Goal: Task Accomplishment & Management: Use online tool/utility

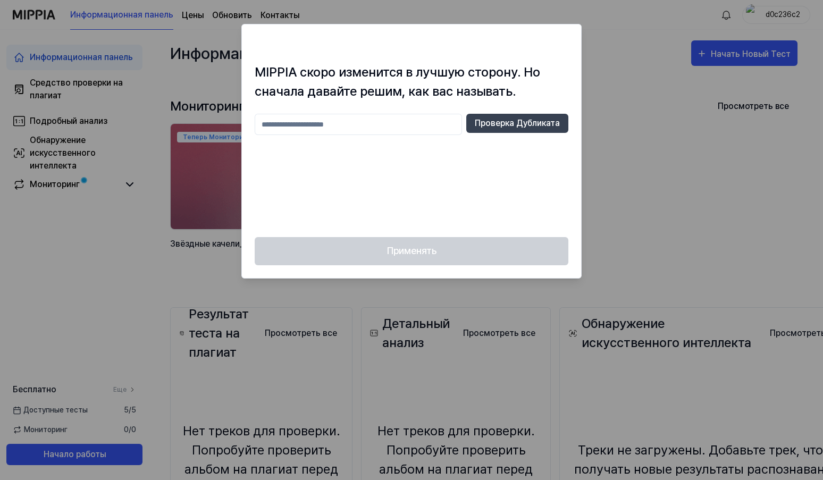
click at [360, 124] on input "text" at bounding box center [358, 124] width 207 height 21
type input "*********"
click at [532, 121] on button "Проверка Дубликата" at bounding box center [517, 123] width 102 height 19
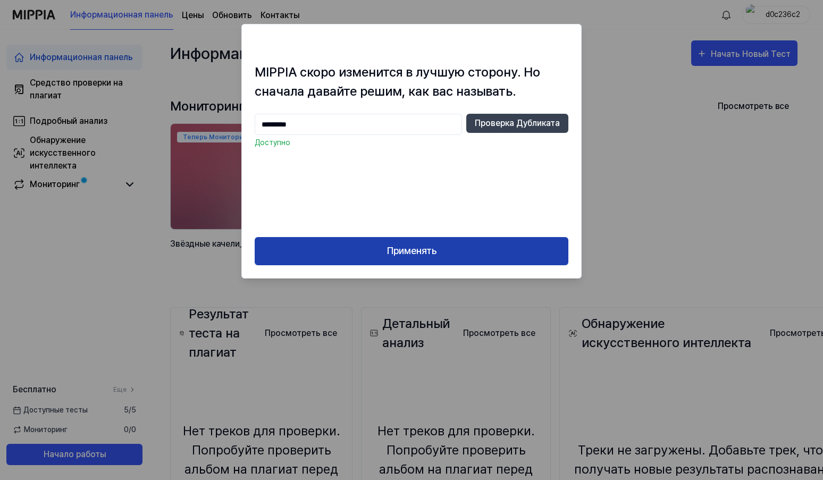
click at [415, 251] on button "Применять" at bounding box center [412, 251] width 314 height 28
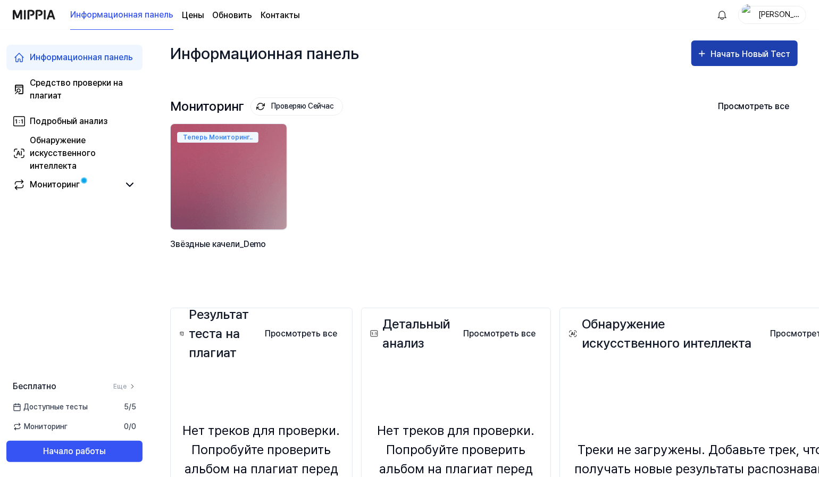
click at [761, 46] on button "Начать Новый Тест" at bounding box center [744, 53] width 106 height 26
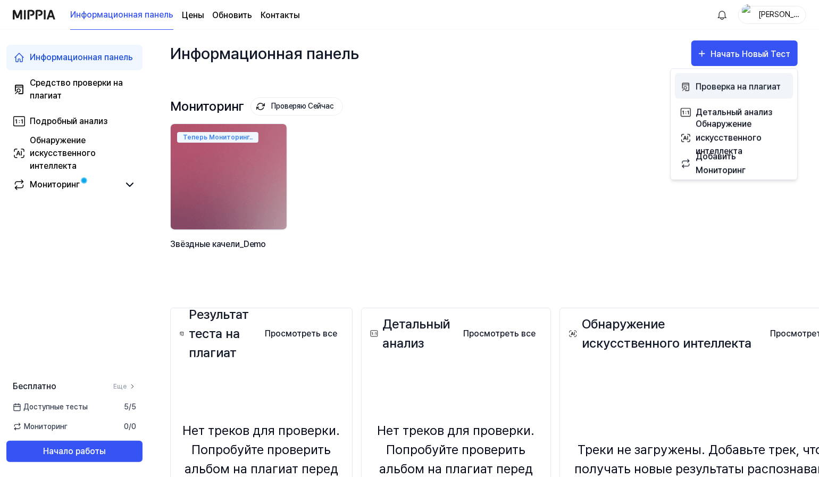
click at [728, 88] on div "Проверка на плагиат" at bounding box center [742, 87] width 93 height 14
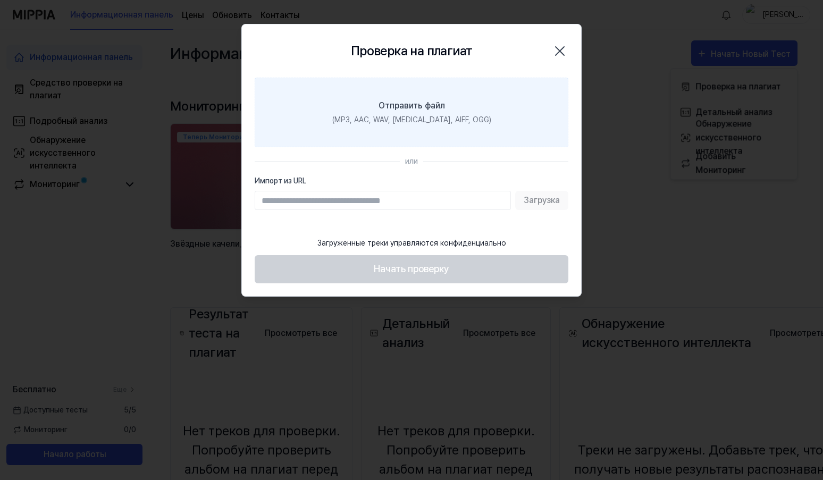
click at [415, 110] on div "Отправить файл" at bounding box center [412, 105] width 66 height 13
click at [0, 0] on input "Отправить файл (MP3, AAC, WAV, FLAC, AIFF, OGG)" at bounding box center [0, 0] width 0 height 0
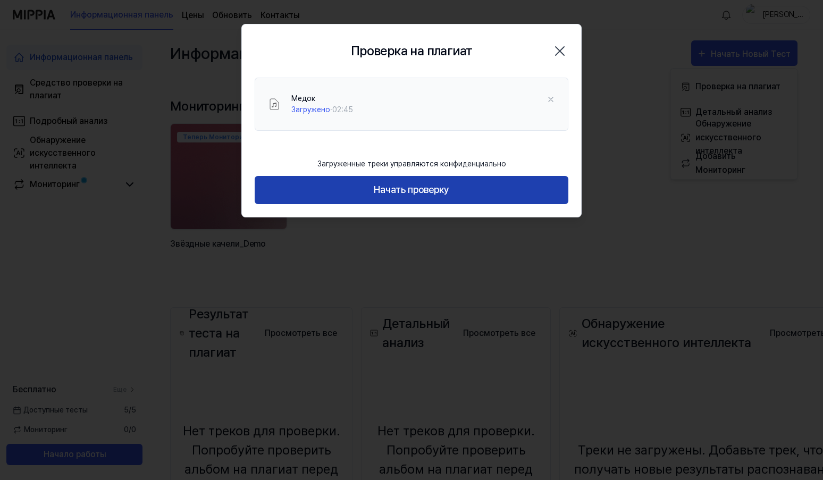
click at [496, 188] on button "Начать проверку" at bounding box center [412, 190] width 314 height 28
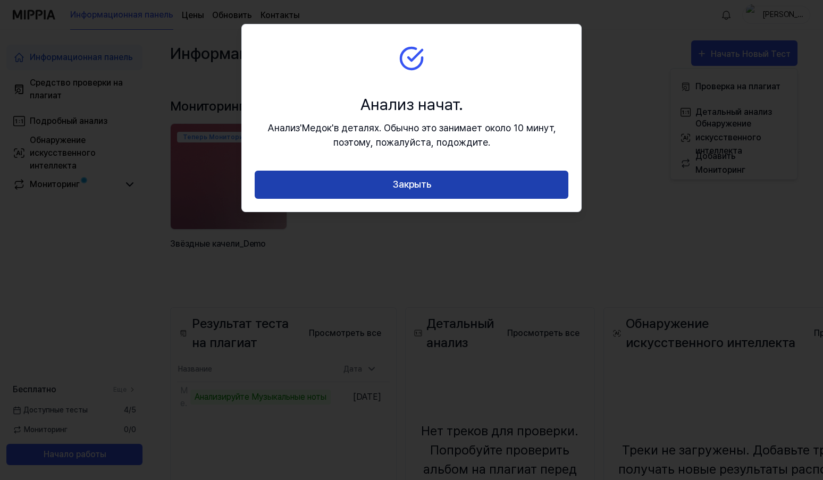
click at [496, 188] on button "Закрыть" at bounding box center [412, 185] width 314 height 28
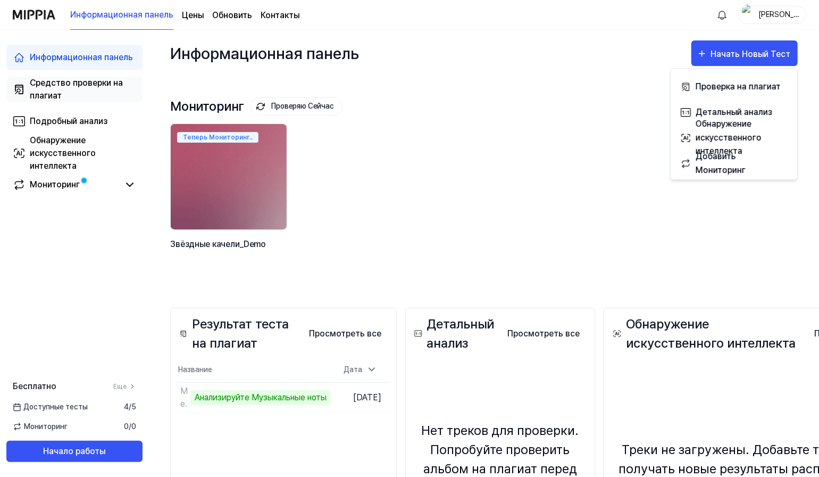
click at [83, 85] on div "Средство проверки на плагиат" at bounding box center [83, 90] width 106 height 26
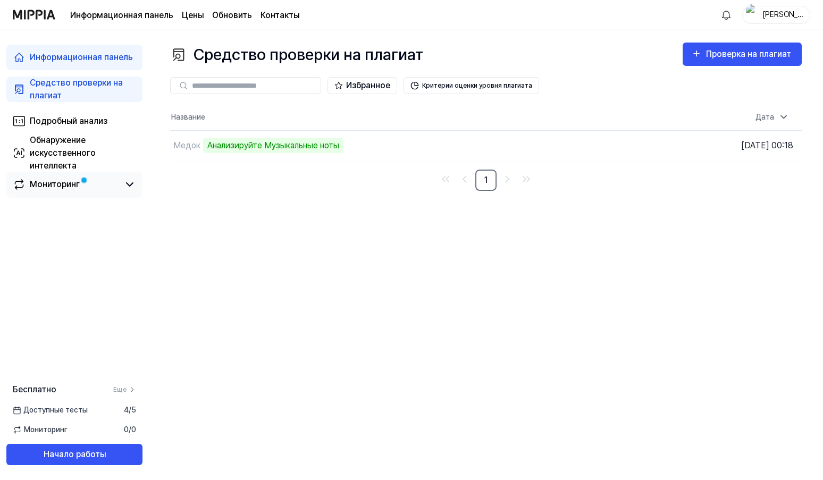
click at [65, 184] on div "Мониторинг" at bounding box center [55, 184] width 50 height 13
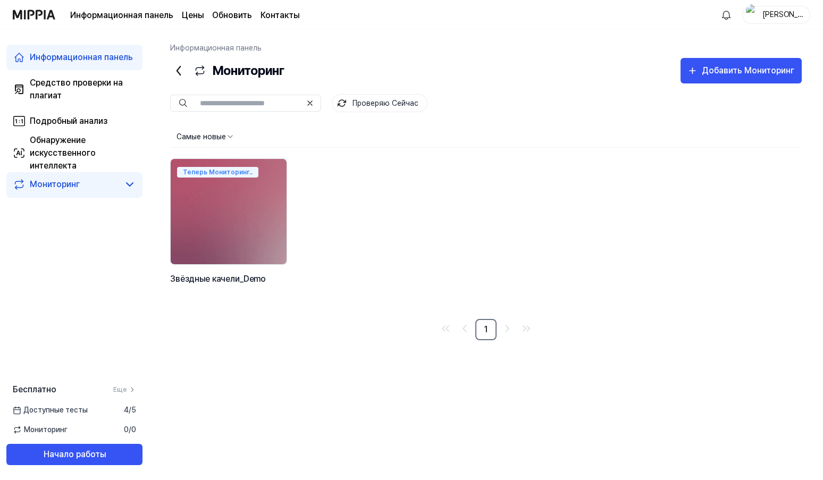
click at [194, 10] on page\) "Цены" at bounding box center [193, 15] width 22 height 13
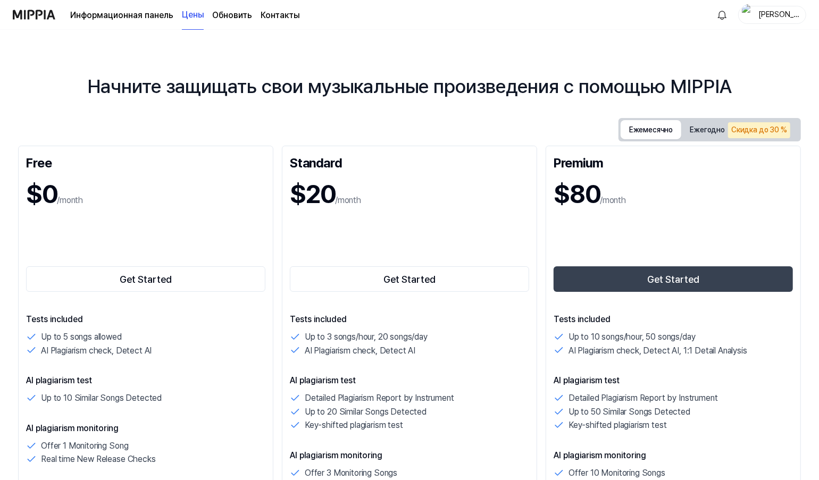
click at [660, 132] on button "Ежемесячно" at bounding box center [651, 129] width 61 height 19
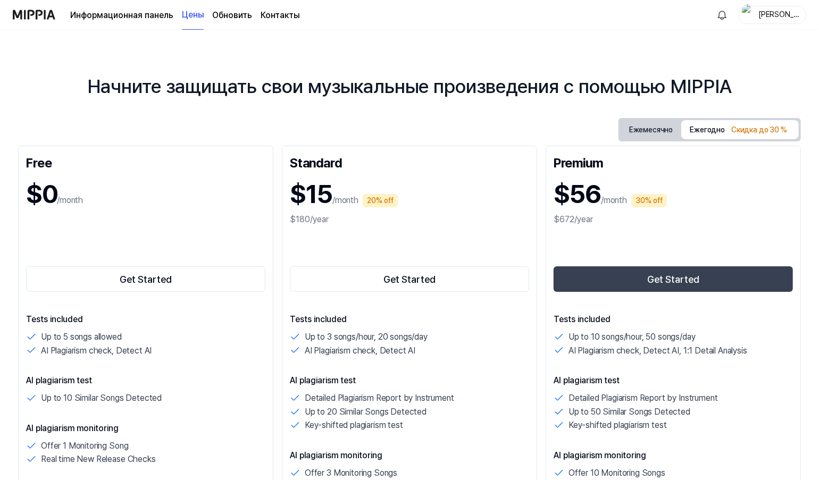
click at [713, 129] on button "Ежегодно Скидка до 30 %" at bounding box center [740, 129] width 118 height 19
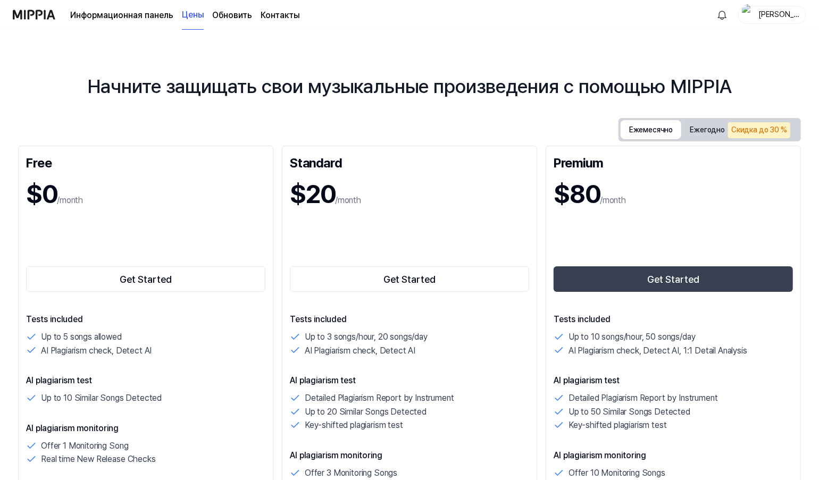
click at [660, 133] on button "Ежемесячно" at bounding box center [651, 129] width 61 height 19
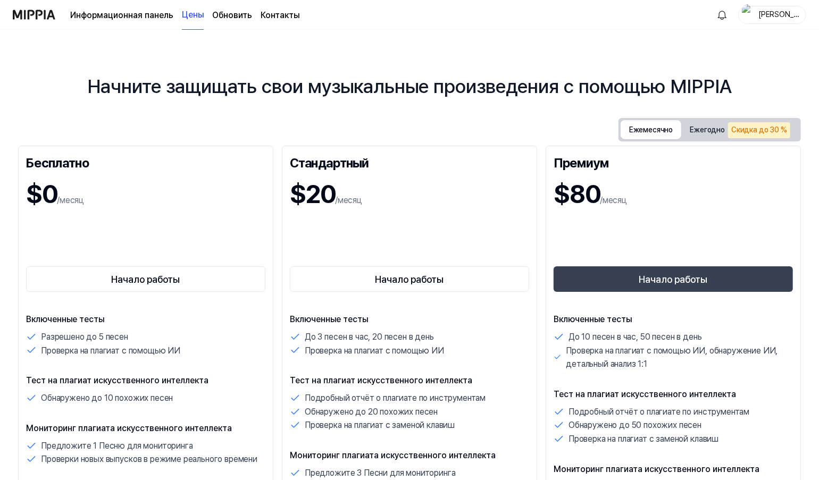
click at [136, 18] on link "Информационная панель" at bounding box center [121, 15] width 103 height 13
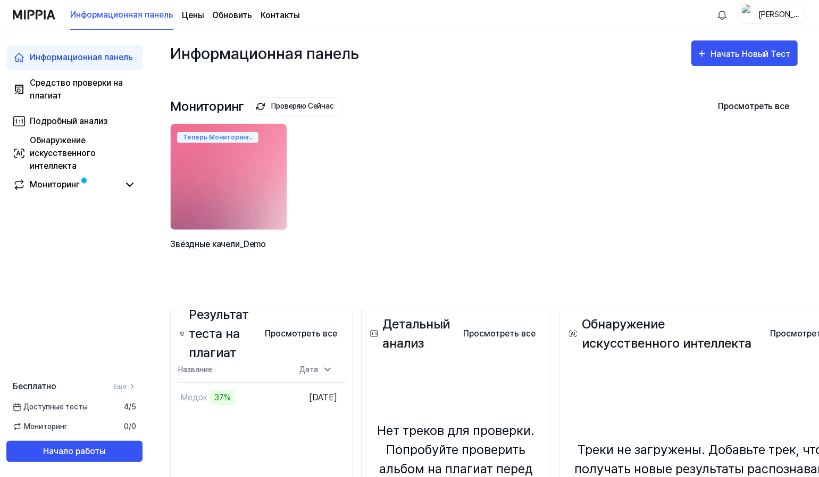
click at [261, 176] on img at bounding box center [229, 177] width 128 height 116
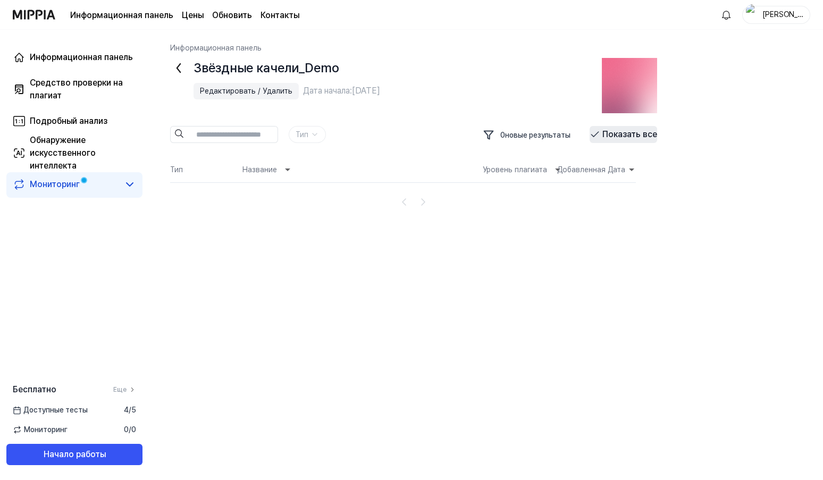
click at [627, 131] on button "Показать все" at bounding box center [624, 134] width 68 height 17
click at [95, 56] on div "Информационная панель" at bounding box center [81, 57] width 103 height 13
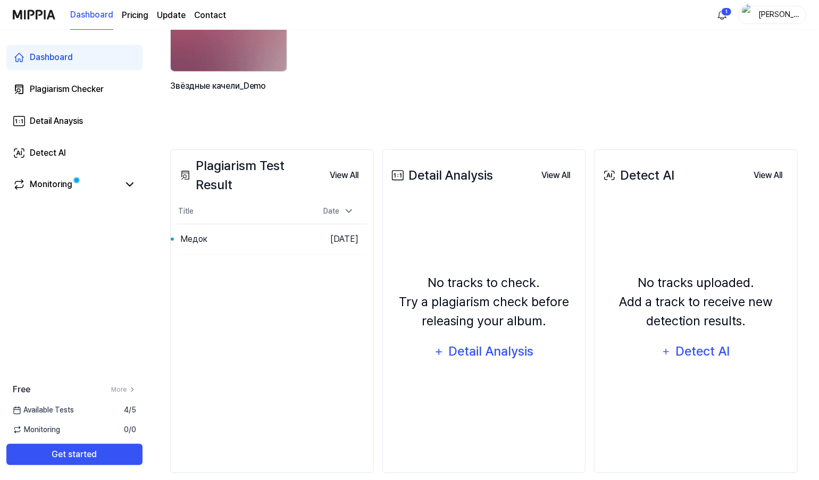
scroll to position [172, 0]
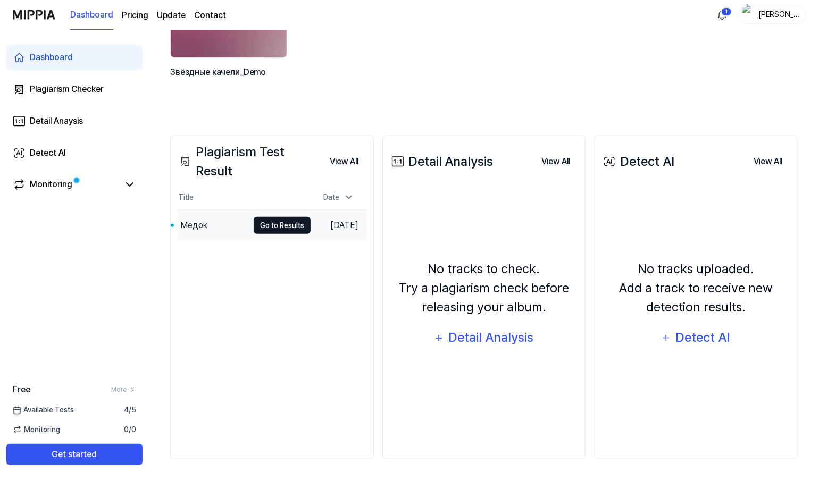
click at [269, 228] on button "Go to Results" at bounding box center [282, 225] width 57 height 17
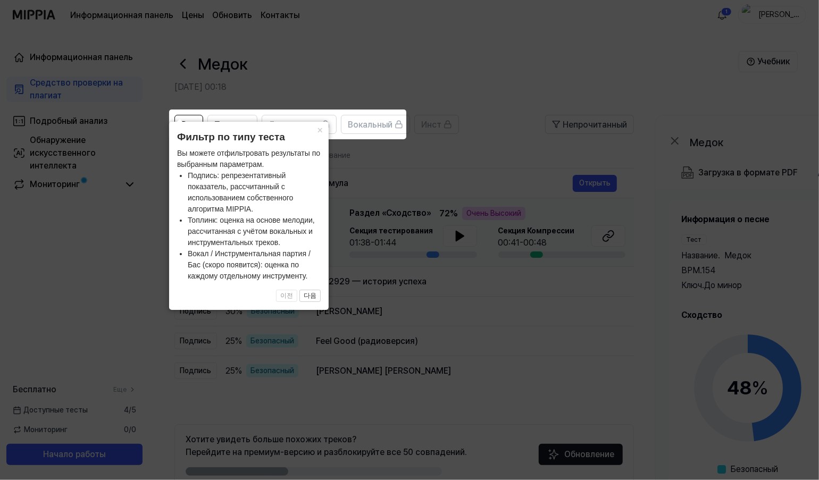
click at [537, 43] on icon at bounding box center [411, 240] width 823 height 480
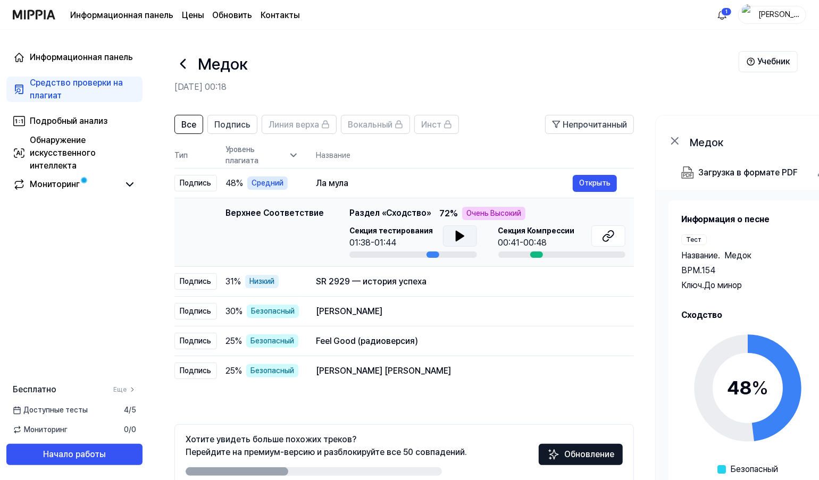
click at [454, 235] on icon at bounding box center [460, 236] width 13 height 13
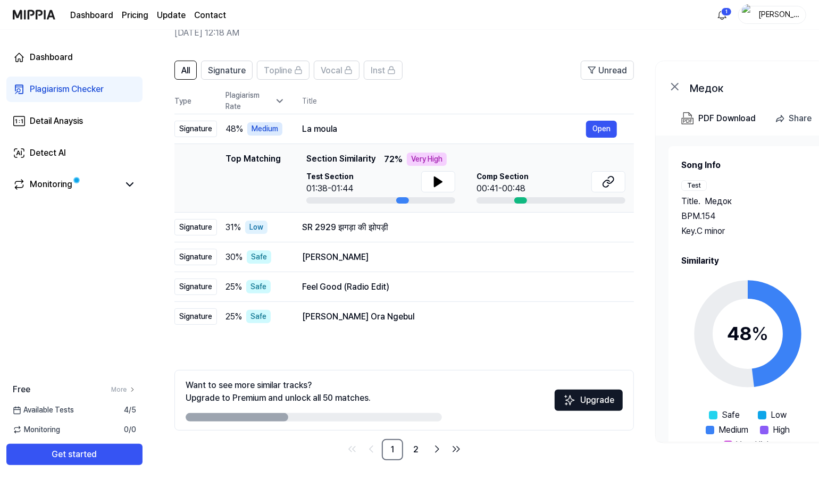
scroll to position [55, 0]
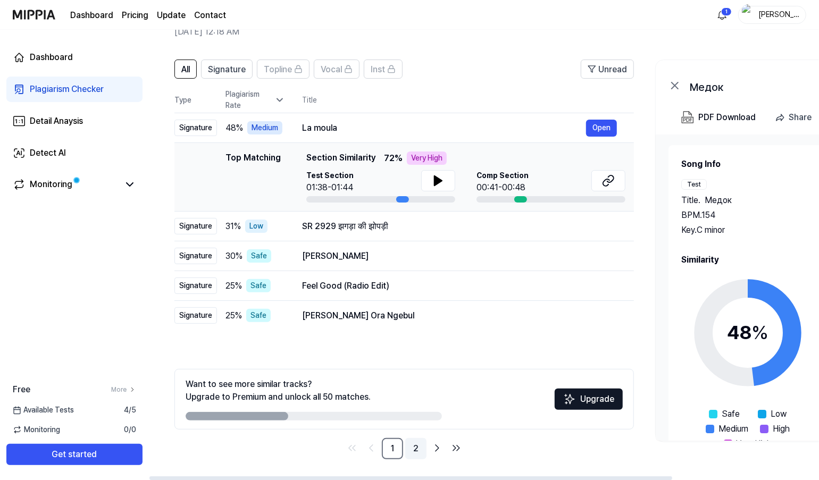
click at [414, 448] on link "2" at bounding box center [415, 448] width 21 height 21
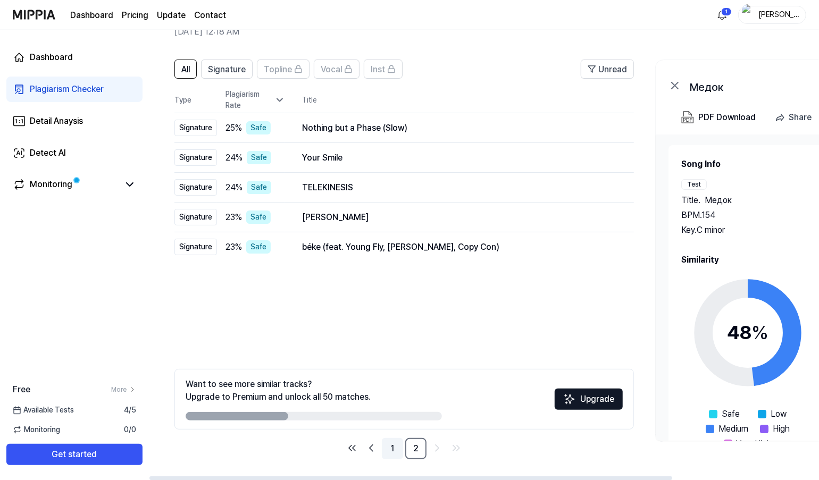
click at [393, 447] on link "1" at bounding box center [392, 448] width 21 height 21
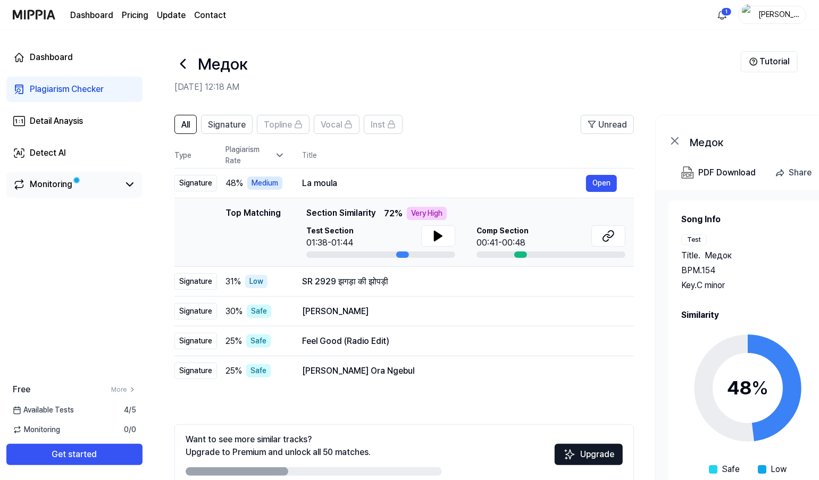
click at [98, 186] on link "Monitoring" at bounding box center [66, 184] width 106 height 13
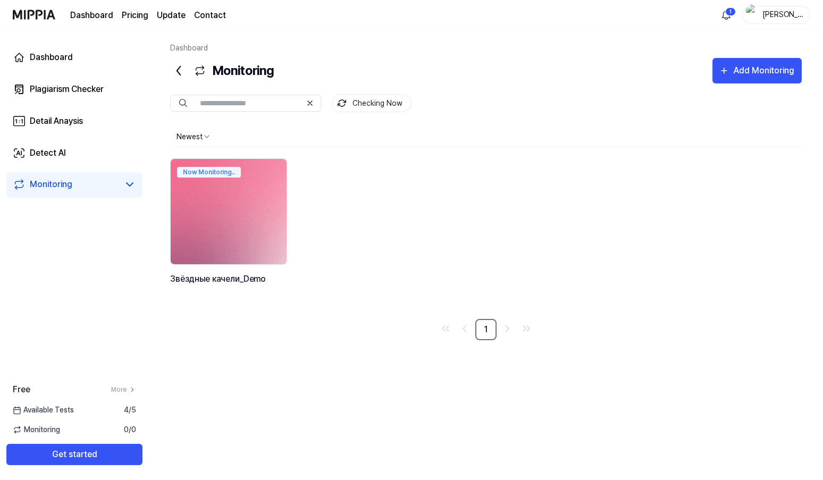
click at [231, 198] on img at bounding box center [229, 212] width 128 height 116
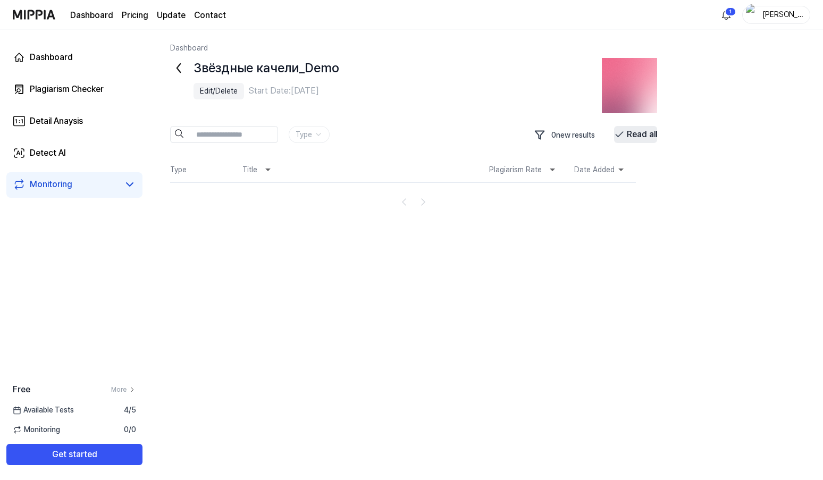
click at [641, 136] on button "Read all" at bounding box center [635, 134] width 43 height 17
click at [76, 151] on link "Detect AI" at bounding box center [74, 153] width 136 height 26
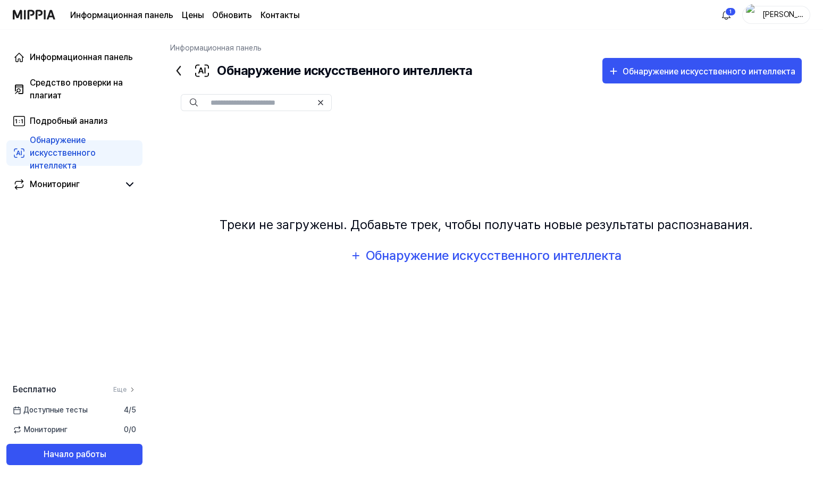
click at [508, 160] on div "Треки не загружены. Добавьте трек, чтобы получать новые результаты распознавани…" at bounding box center [486, 242] width 632 height 240
click at [522, 255] on div "Обнаружение искусственного интеллекта" at bounding box center [493, 256] width 256 height 20
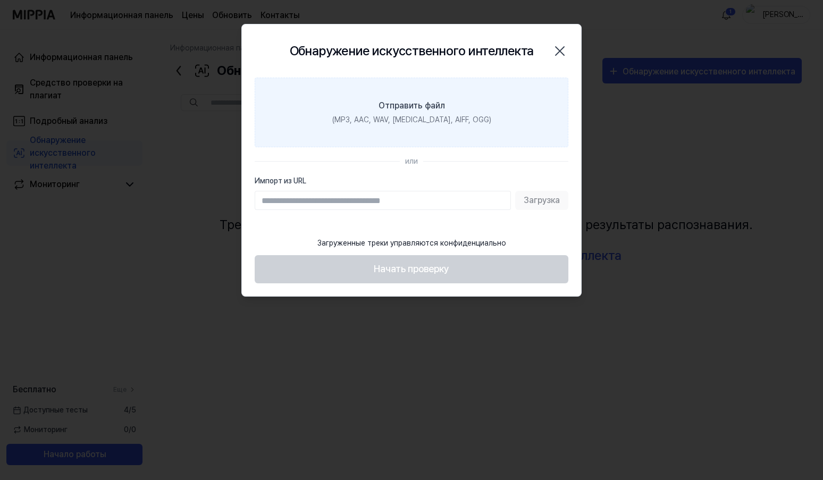
click at [421, 121] on div "(MP3, AAC, WAV, FLAC, AIFF, OGG)" at bounding box center [411, 119] width 159 height 11
click at [0, 0] on input "Отправить файл (MP3, AAC, WAV, FLAC, AIFF, OGG)" at bounding box center [0, 0] width 0 height 0
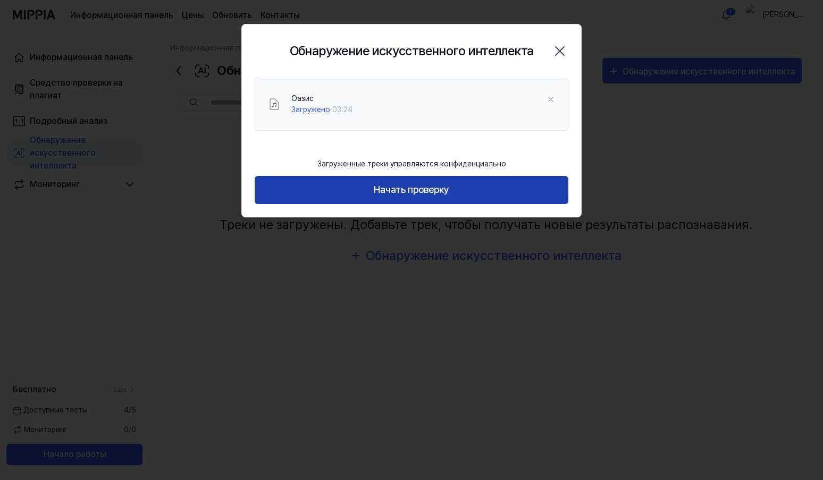
click at [460, 190] on button "Начать проверку" at bounding box center [412, 190] width 314 height 28
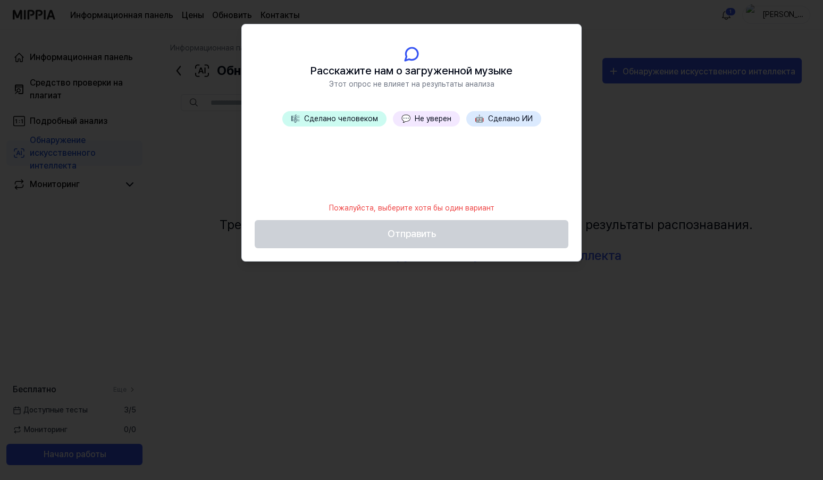
click at [412, 116] on button "💬 Не уверен" at bounding box center [426, 118] width 67 height 15
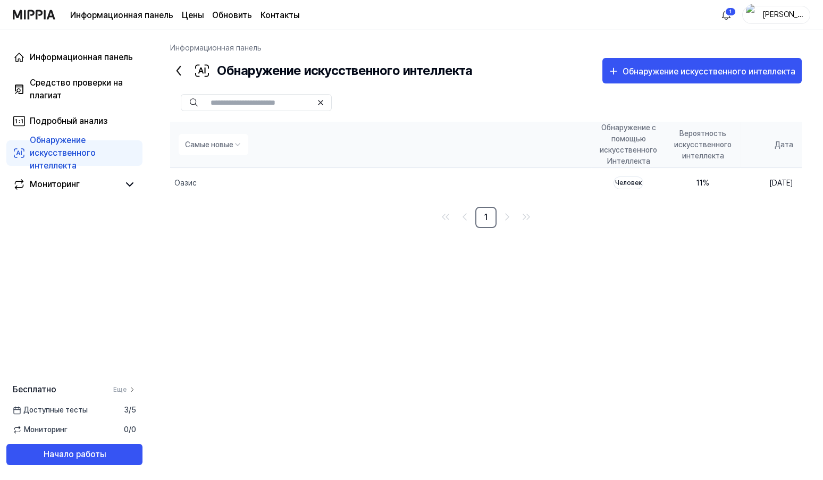
click at [237, 140] on html "Информационная панель Цены Обновить Контакты 1 Nikolay_S Информационная панель …" at bounding box center [411, 240] width 823 height 480
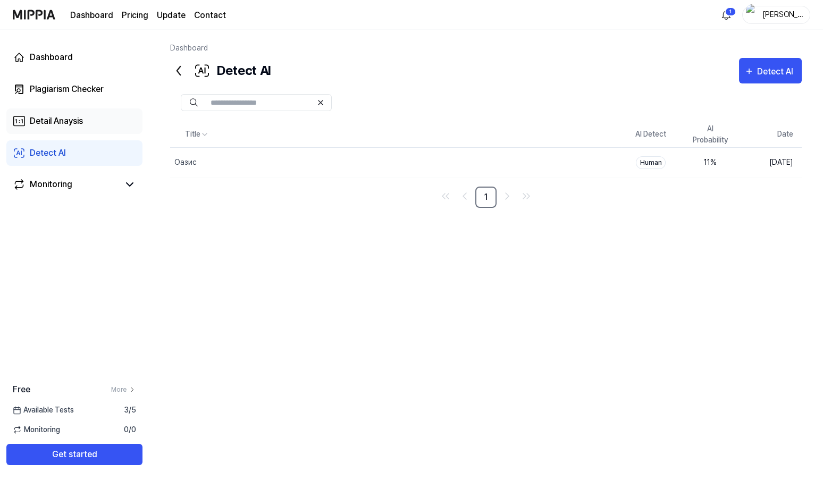
click at [72, 127] on div "Detail Anaysis" at bounding box center [56, 121] width 53 height 13
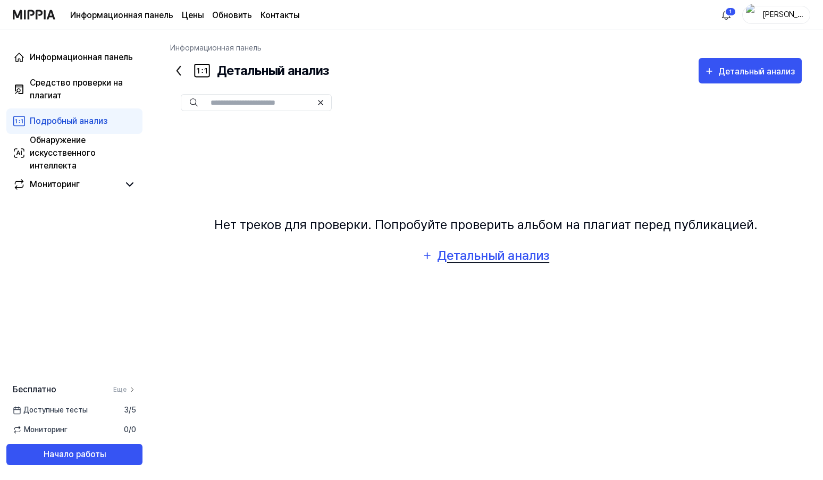
click at [515, 253] on div "Детальный анализ" at bounding box center [494, 256] width 114 height 20
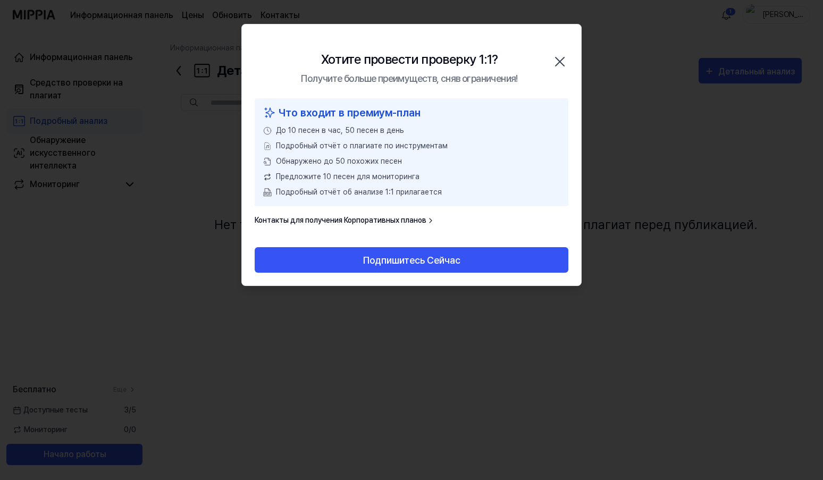
click at [565, 65] on icon "button" at bounding box center [560, 61] width 17 height 17
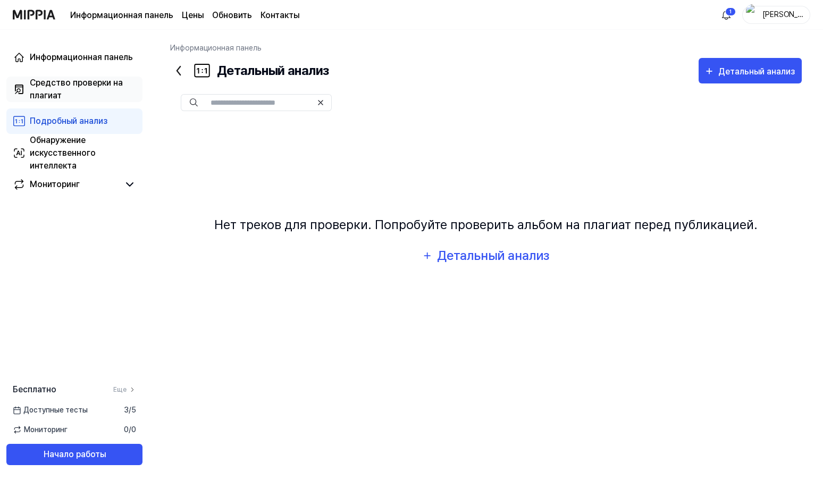
click at [106, 94] on div "Средство проверки на плагиат" at bounding box center [83, 90] width 106 height 26
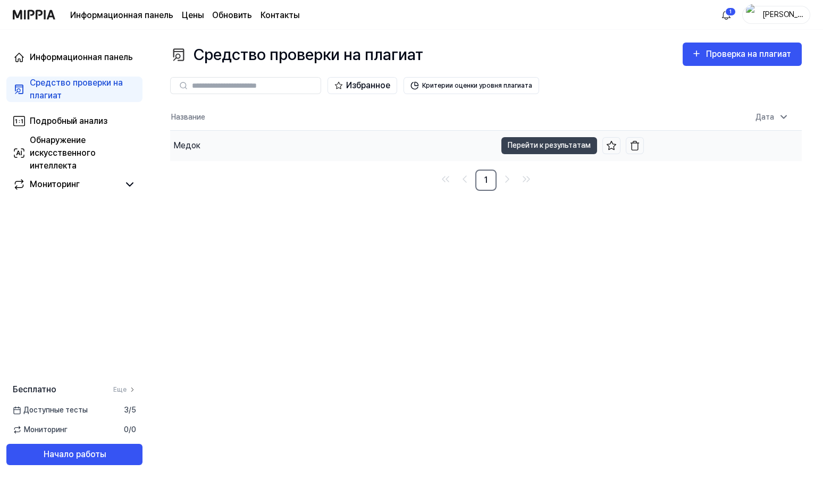
click at [196, 149] on div "Медок" at bounding box center [186, 145] width 27 height 13
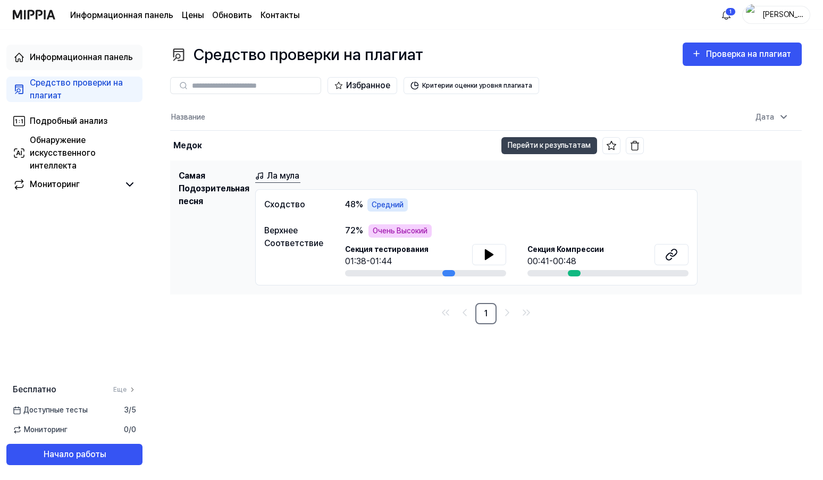
click at [113, 54] on div "Информационная панель" at bounding box center [81, 57] width 103 height 13
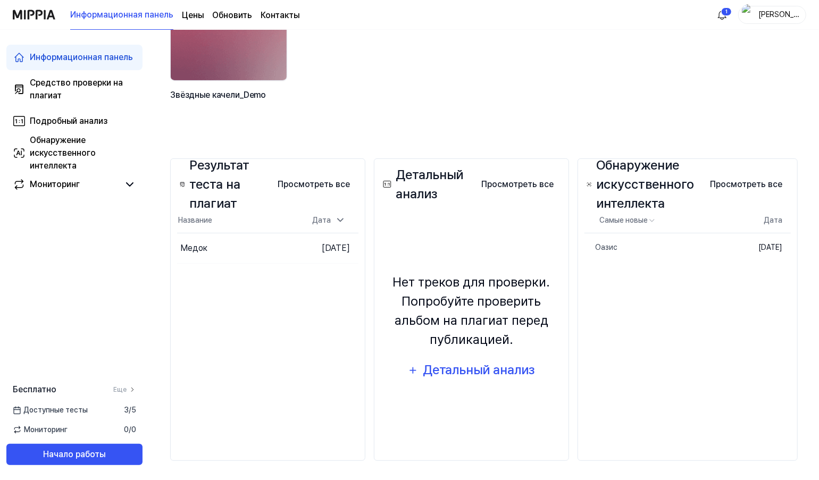
scroll to position [151, 0]
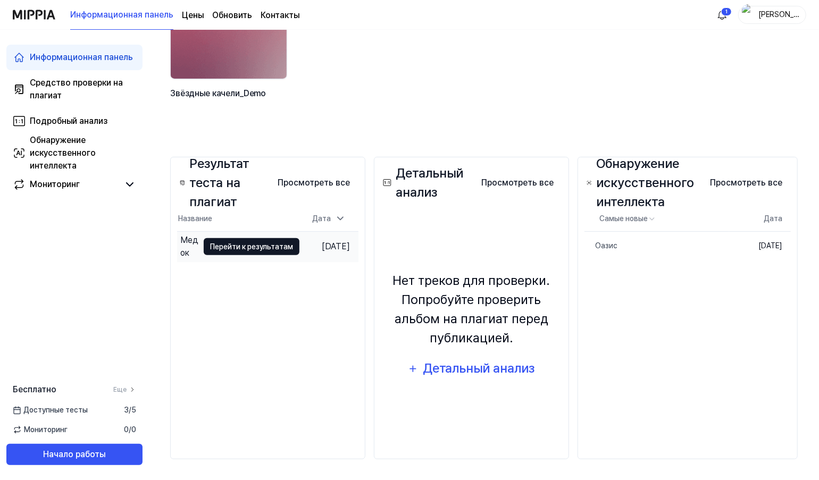
click at [273, 251] on button "Перейти к результатам" at bounding box center [252, 246] width 96 height 17
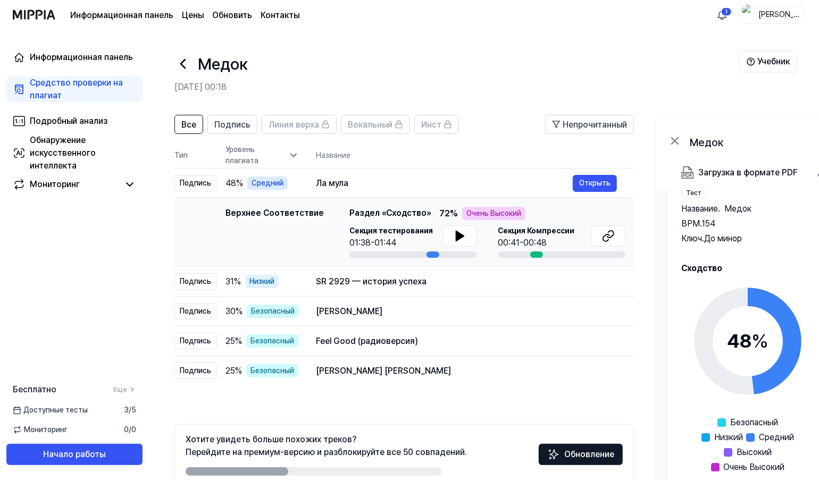
scroll to position [55, 0]
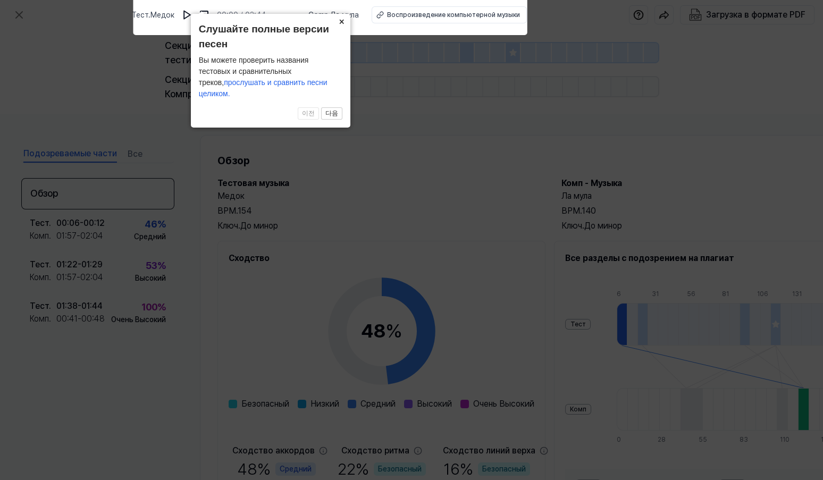
click at [340, 29] on button "×" at bounding box center [341, 21] width 17 height 15
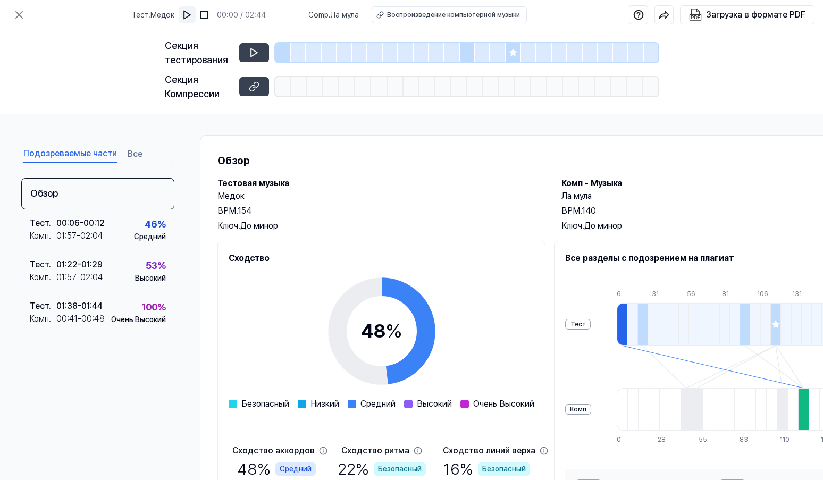
click at [193, 16] on img at bounding box center [187, 15] width 11 height 11
click at [723, 17] on div "Загрузка в формате PDF" at bounding box center [755, 15] width 99 height 14
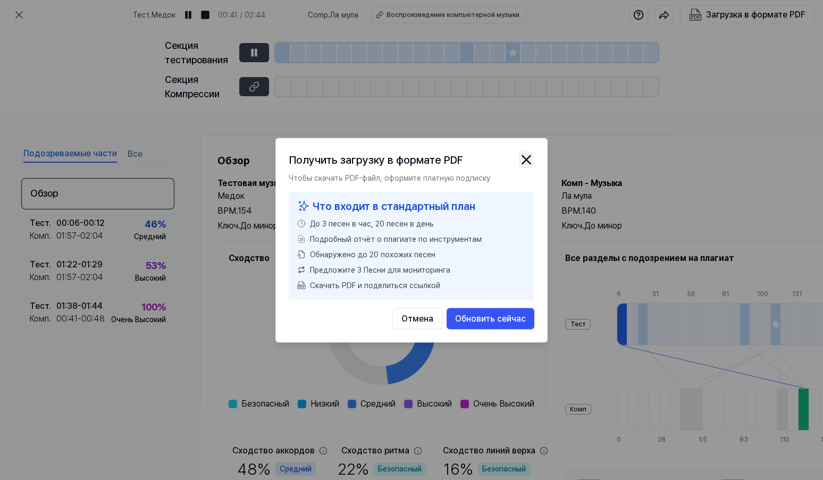
click at [524, 158] on img "button" at bounding box center [527, 160] width 16 height 16
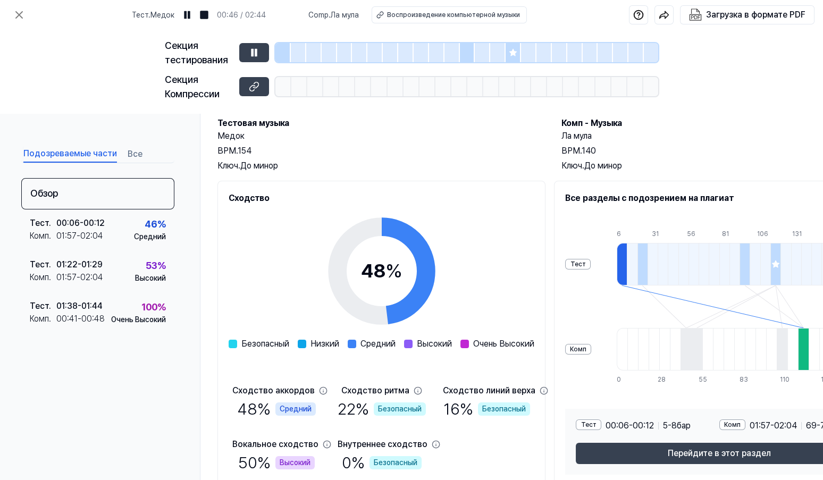
scroll to position [107, 0]
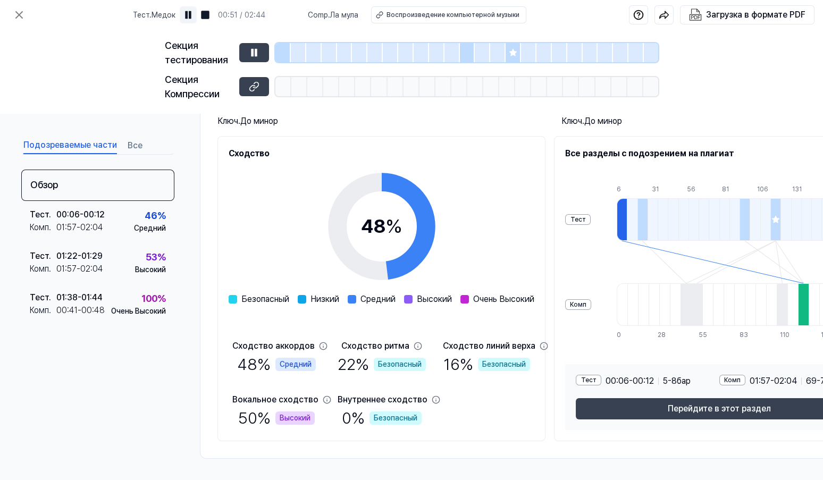
click at [194, 12] on img at bounding box center [188, 15] width 11 height 11
